Goal: Browse casually: Explore the website without a specific task or goal

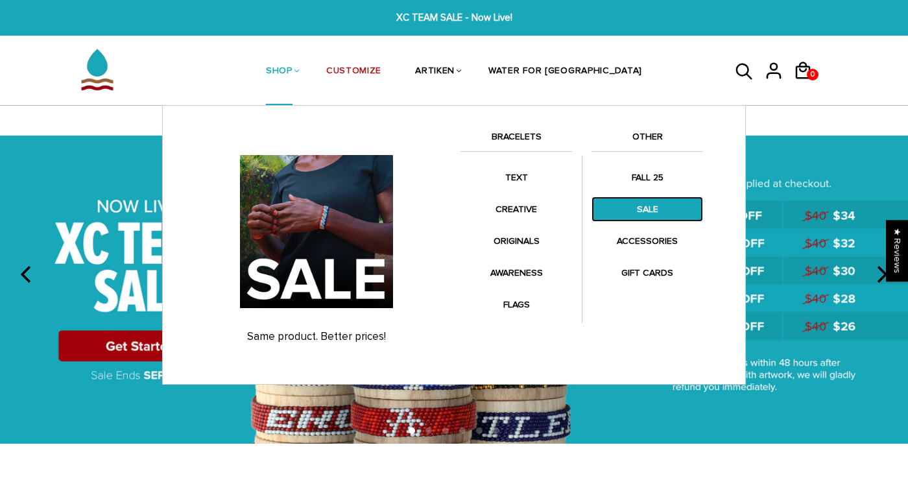
click at [656, 209] on link "SALE" at bounding box center [648, 209] width 112 height 25
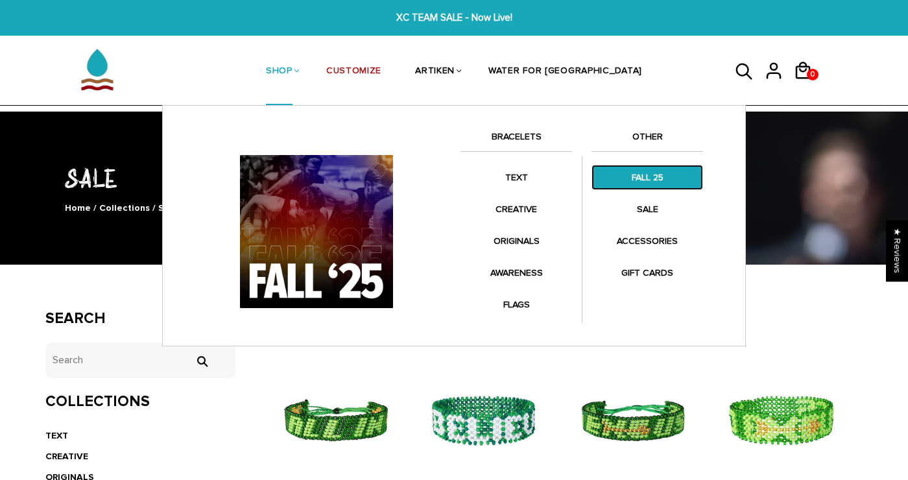
click at [652, 180] on link "FALL 25" at bounding box center [648, 177] width 112 height 25
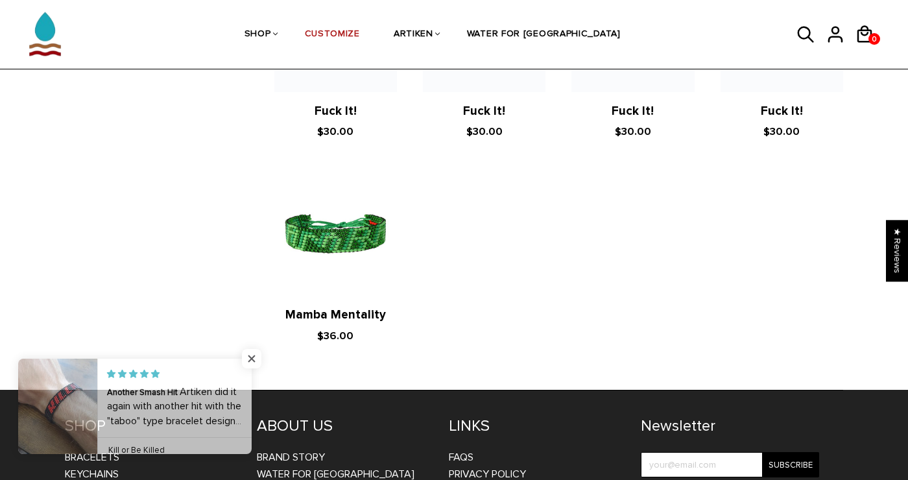
scroll to position [2445, 0]
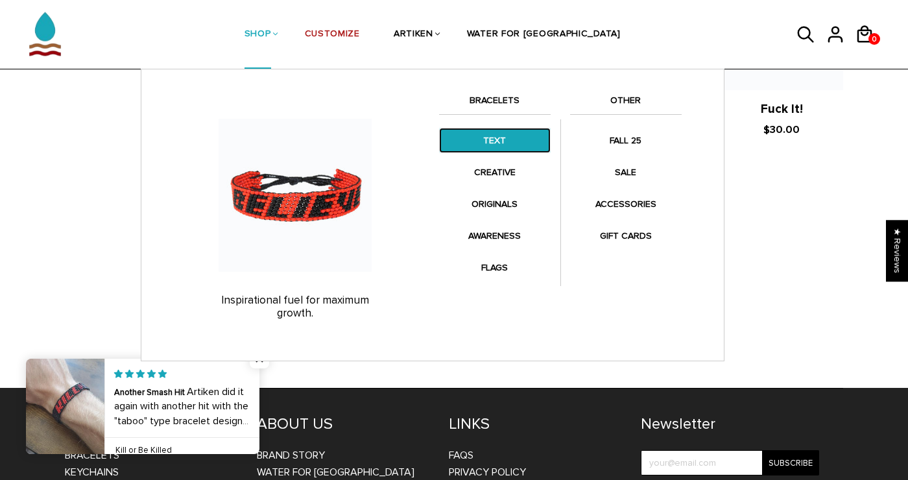
click at [499, 143] on link "TEXT" at bounding box center [495, 140] width 112 height 25
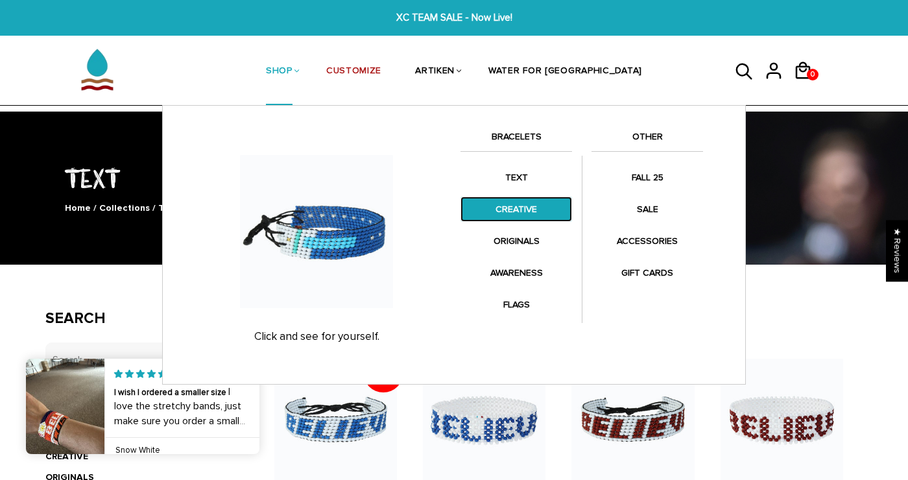
click at [498, 214] on link "CREATIVE" at bounding box center [517, 209] width 112 height 25
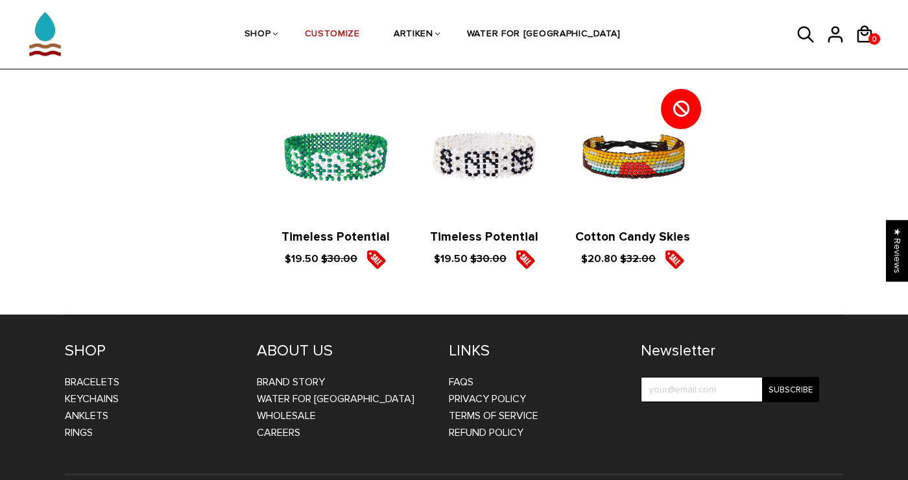
scroll to position [1527, 0]
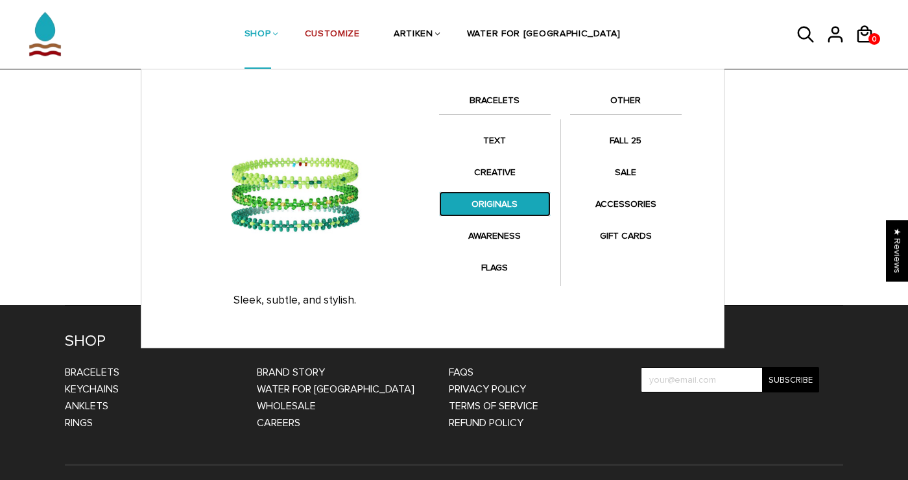
click at [497, 197] on link "ORIGINALS" at bounding box center [495, 203] width 112 height 25
